Goal: Task Accomplishment & Management: Manage account settings

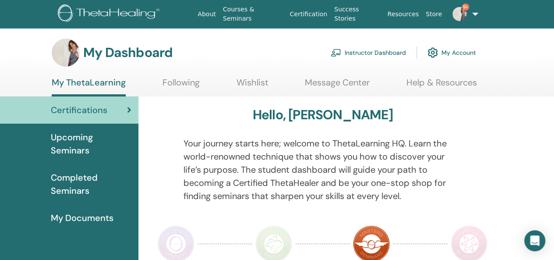
click at [346, 51] on link "Instructor Dashboard" at bounding box center [368, 52] width 75 height 19
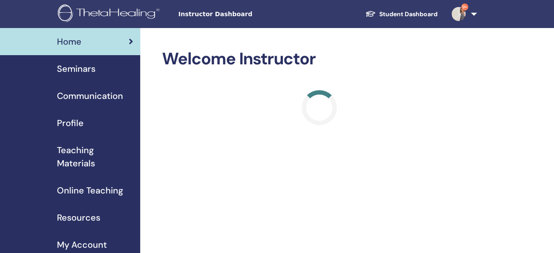
click at [83, 71] on span "Seminars" at bounding box center [76, 68] width 39 height 13
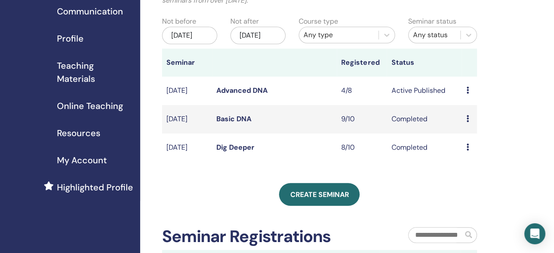
scroll to position [88, 0]
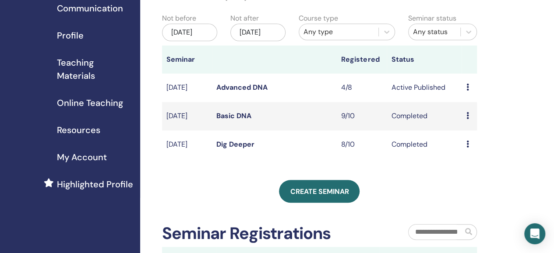
click at [465, 95] on td "Preview Edit Attendees Cancel" at bounding box center [469, 88] width 15 height 28
click at [468, 91] on icon at bounding box center [467, 87] width 3 height 7
click at [471, 127] on link "Attendees" at bounding box center [473, 127] width 33 height 9
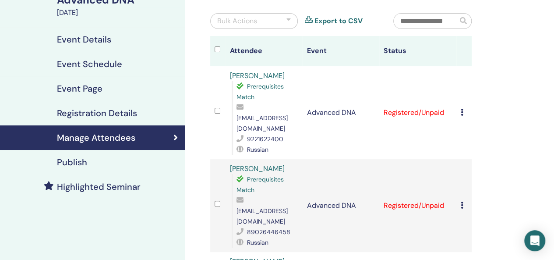
scroll to position [131, 0]
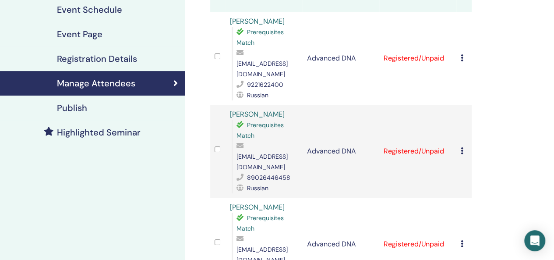
click at [463, 54] on icon at bounding box center [462, 57] width 3 height 7
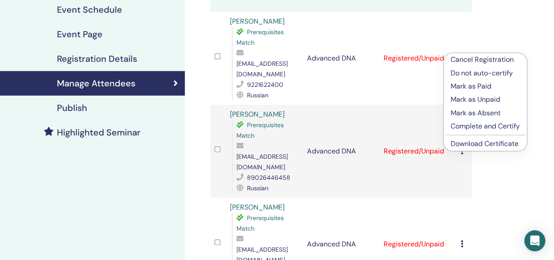
click at [480, 126] on p "Complete and Certify" at bounding box center [485, 126] width 69 height 11
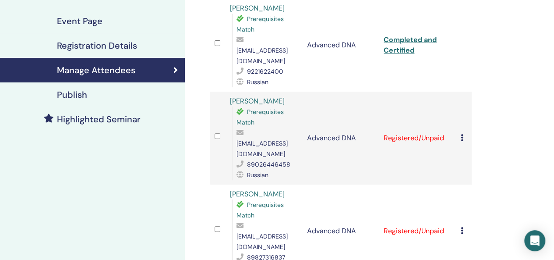
scroll to position [175, 0]
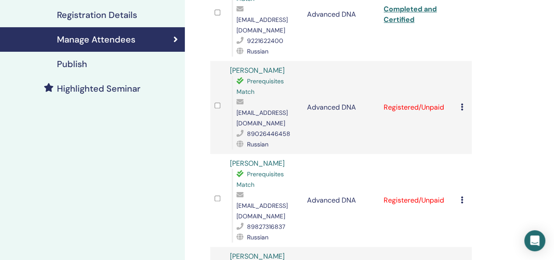
click at [462, 103] on icon at bounding box center [462, 106] width 3 height 7
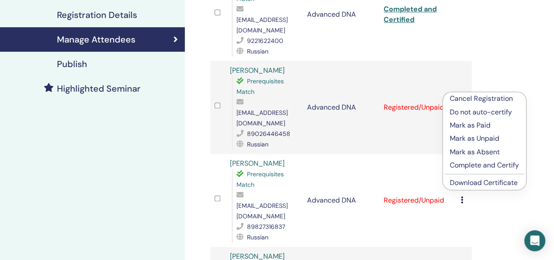
click at [480, 165] on p "Complete and Certify" at bounding box center [484, 165] width 69 height 11
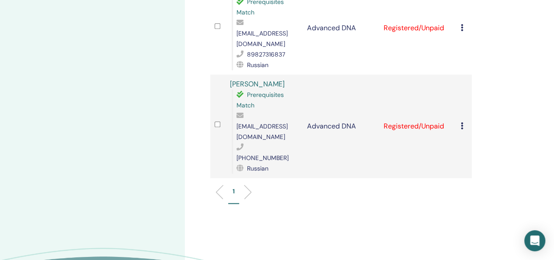
scroll to position [307, 0]
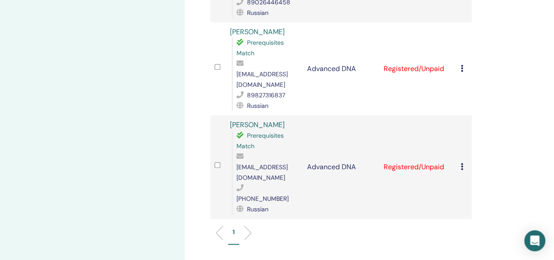
click at [463, 65] on icon at bounding box center [462, 68] width 3 height 7
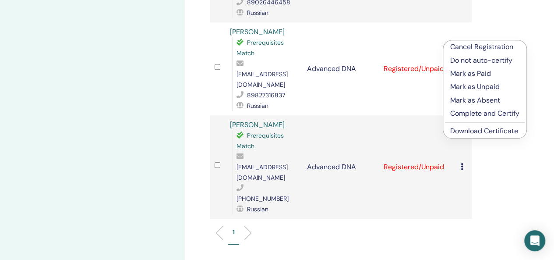
click at [471, 113] on p "Complete and Certify" at bounding box center [484, 113] width 69 height 11
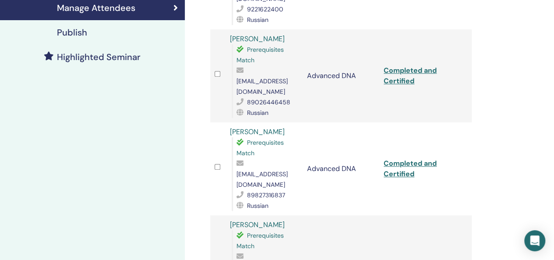
scroll to position [263, 0]
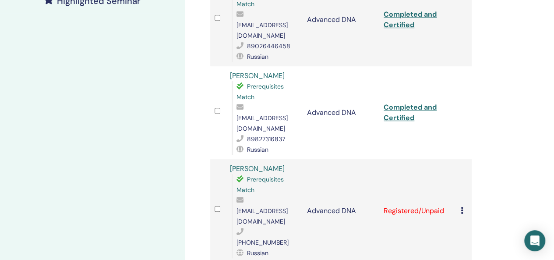
click at [463, 205] on div "Cancel Registration Do not auto-certify Mark as Paid Mark as Unpaid Mark as Abs…" at bounding box center [464, 210] width 7 height 11
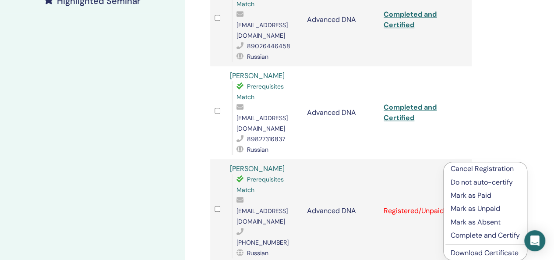
click at [477, 238] on p "Complete and Certify" at bounding box center [485, 235] width 69 height 11
